Goal: Information Seeking & Learning: Check status

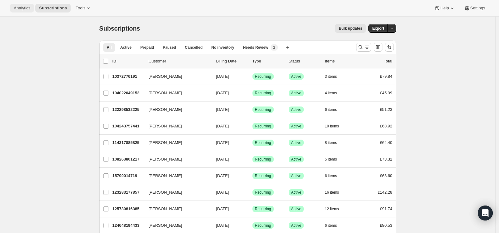
click at [28, 9] on span "Analytics" at bounding box center [22, 8] width 17 height 5
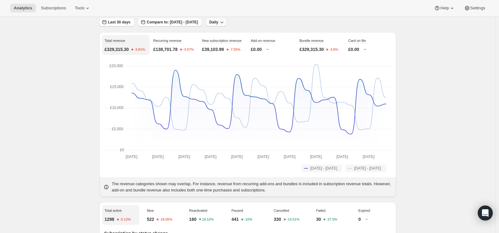
scroll to position [0, 0]
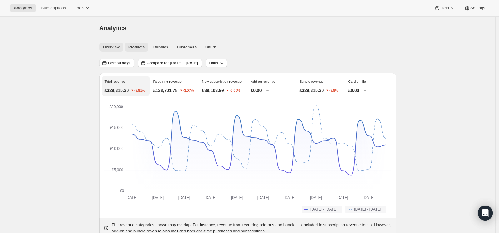
click at [135, 45] on span "Products" at bounding box center [136, 47] width 16 height 5
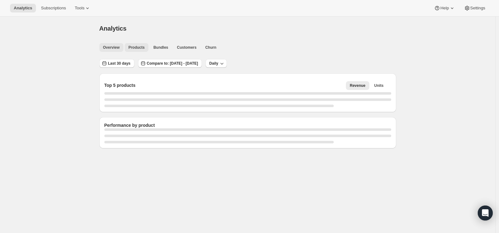
click at [112, 49] on span "Overview" at bounding box center [111, 47] width 17 height 5
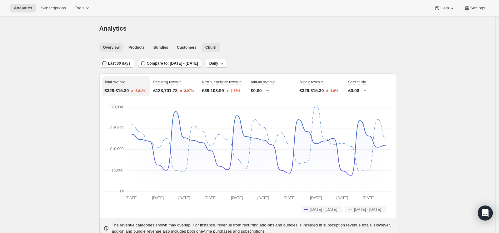
click at [215, 47] on span "Churn" at bounding box center [210, 47] width 11 height 5
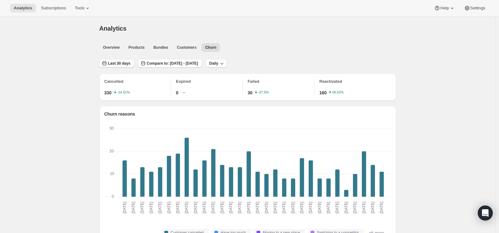
click at [127, 61] on span "Last 30 days" at bounding box center [119, 63] width 22 height 5
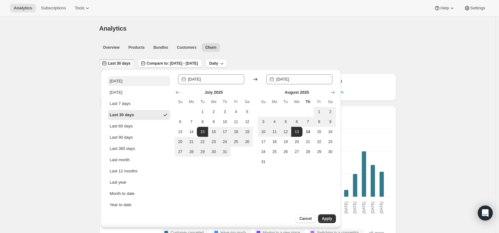
click at [133, 83] on button "[DATE]" at bounding box center [139, 81] width 62 height 10
type input "[DATE]"
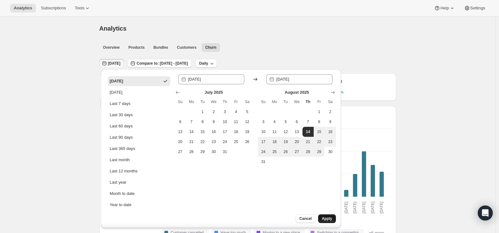
click at [332, 217] on button "Apply" at bounding box center [327, 218] width 18 height 9
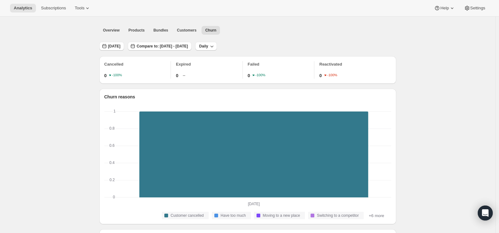
scroll to position [16, 0]
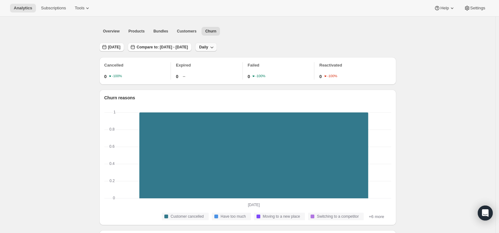
click at [215, 47] on icon "button" at bounding box center [212, 47] width 6 height 6
click at [394, 44] on div "[DATE] Compare to: [DATE] - [DATE] Daily" at bounding box center [247, 45] width 297 height 14
click at [217, 44] on button "Daily" at bounding box center [206, 47] width 22 height 9
click at [244, 32] on ul "Overview Products Bundles Customers Churn More views" at bounding box center [245, 31] width 295 height 9
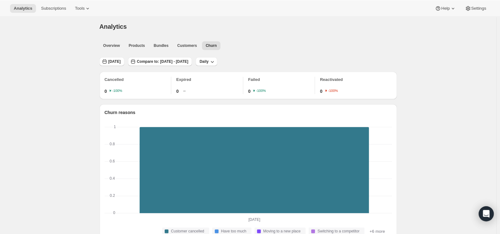
scroll to position [0, 0]
